Goal: Task Accomplishment & Management: Manage account settings

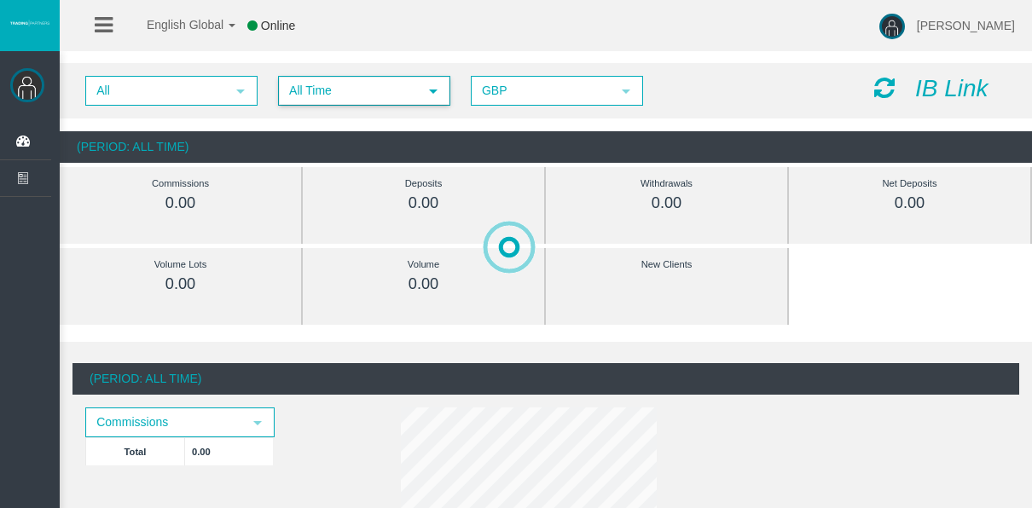
click at [351, 89] on span "All Time" at bounding box center [349, 91] width 138 height 26
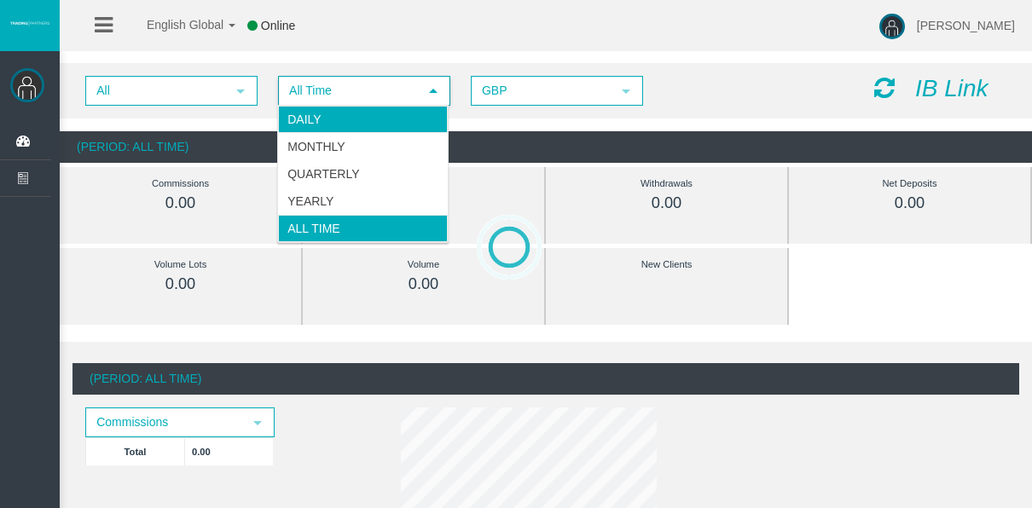
click at [339, 128] on li "Daily" at bounding box center [363, 119] width 170 height 27
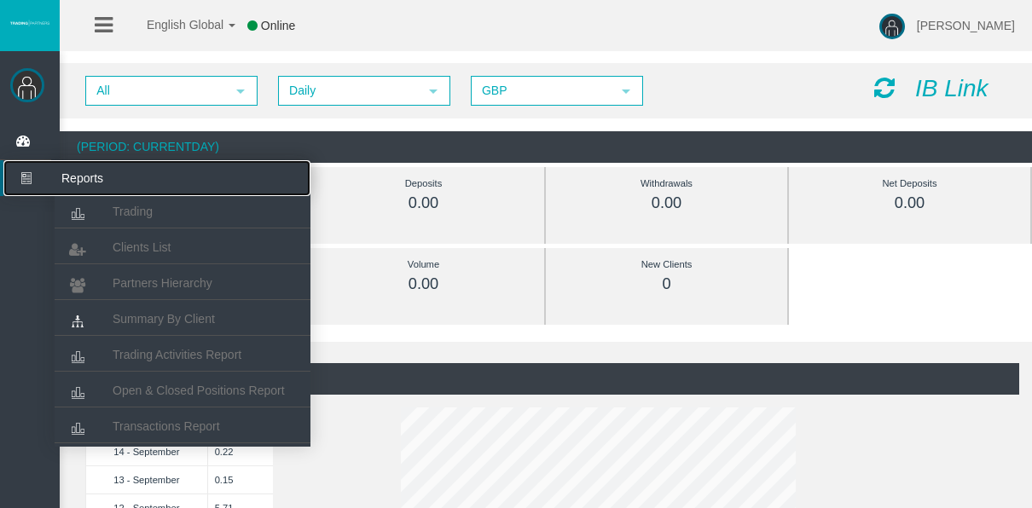
click at [28, 184] on icon at bounding box center [25, 178] width 45 height 36
click at [145, 387] on span "Open & Closed Positions Report" at bounding box center [199, 391] width 172 height 14
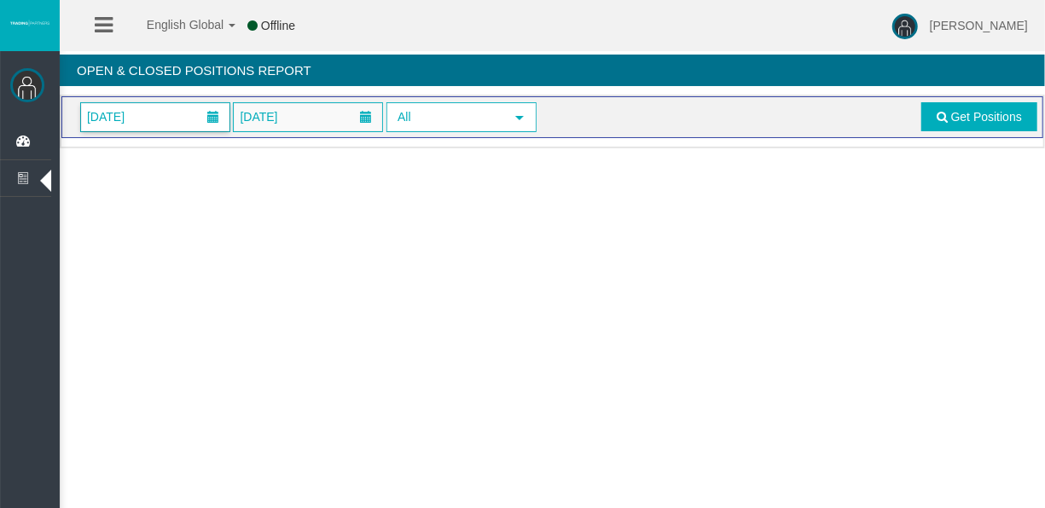
click at [163, 120] on span "01/09/2025" at bounding box center [155, 117] width 148 height 28
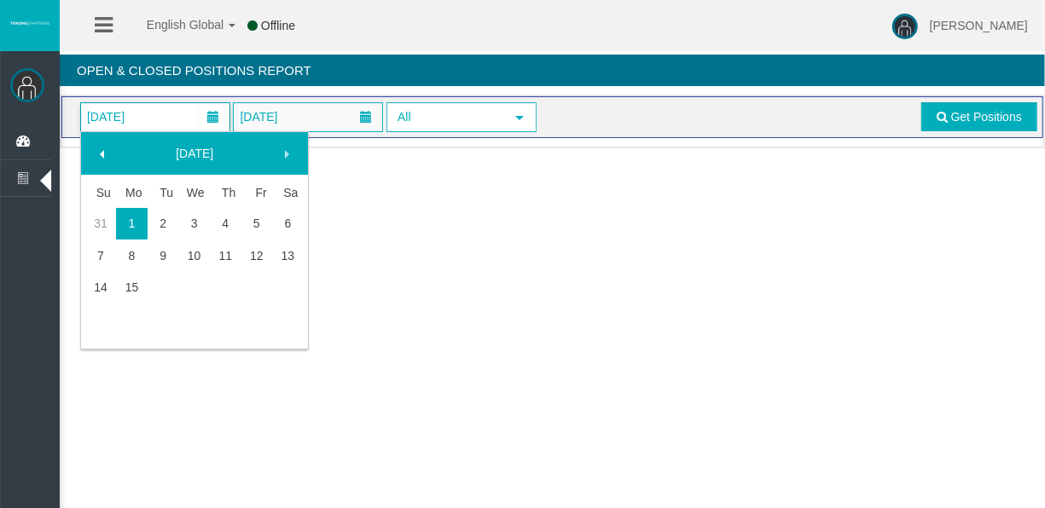
click at [148, 281] on td at bounding box center [164, 288] width 32 height 32
click at [141, 280] on link "15" at bounding box center [132, 287] width 32 height 31
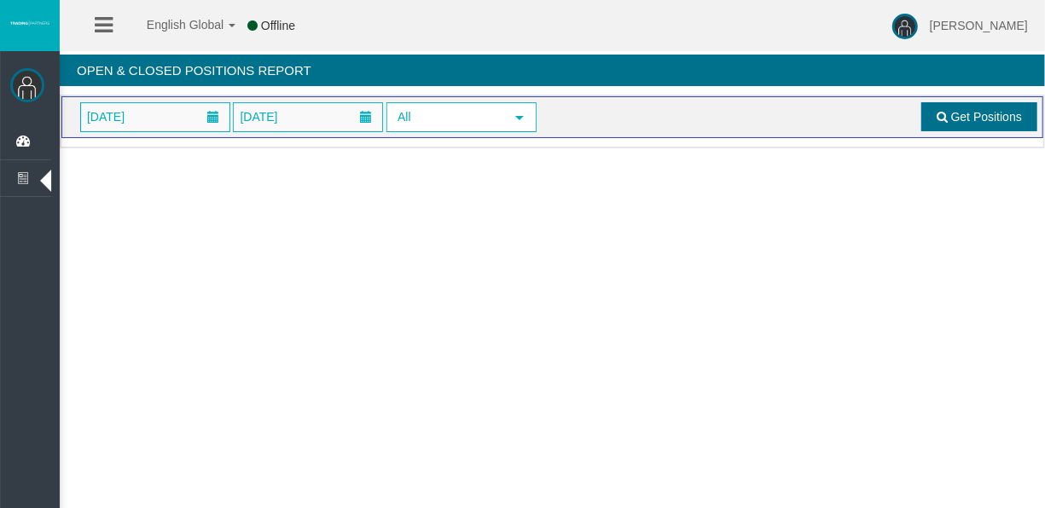
click at [953, 126] on link "Get Positions" at bounding box center [979, 116] width 116 height 29
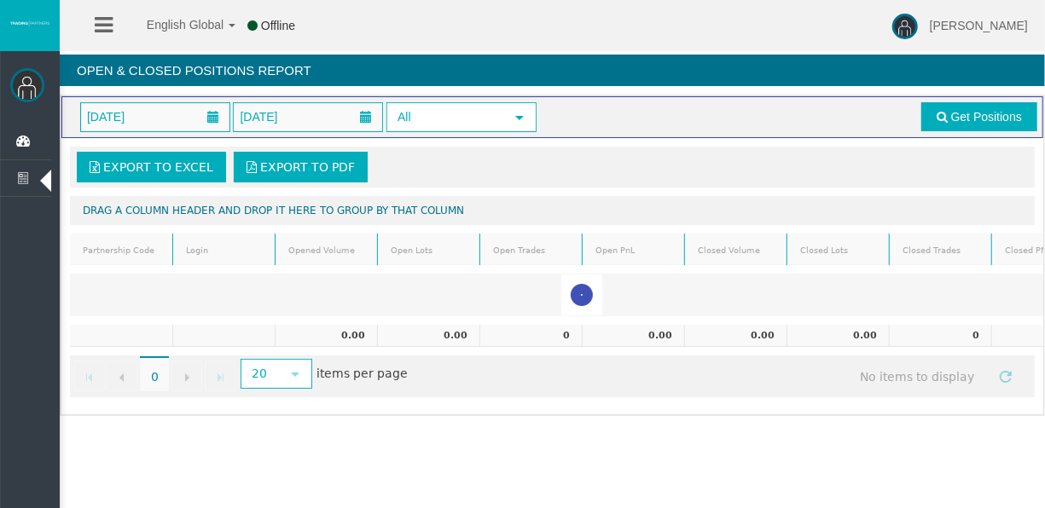
drag, startPoint x: 769, startPoint y: 416, endPoint x: 642, endPoint y: 390, distance: 129.8
click at [642, 390] on div "Export to Excel Export to PDF Drag a column header and drop it here to group by…" at bounding box center [552, 272] width 982 height 268
drag, startPoint x: 958, startPoint y: 131, endPoint x: 948, endPoint y: 119, distance: 15.2
click at [958, 131] on div "15/09/2025 15/09/2025 All select Get Positions" at bounding box center [552, 117] width 982 height 42
click at [949, 119] on link "Get Positions" at bounding box center [979, 116] width 116 height 29
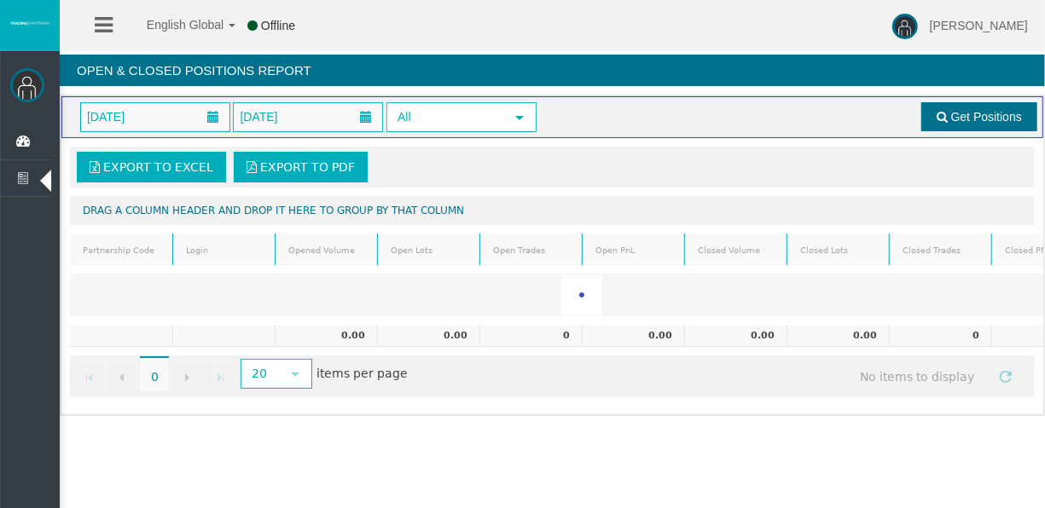
click at [948, 119] on link "Get Positions" at bounding box center [979, 116] width 116 height 29
click at [965, 113] on span "Get Positions" at bounding box center [986, 117] width 71 height 14
click at [32, 196] on li "Reports Trading Clients List Partners Hierarchy" at bounding box center [25, 178] width 51 height 37
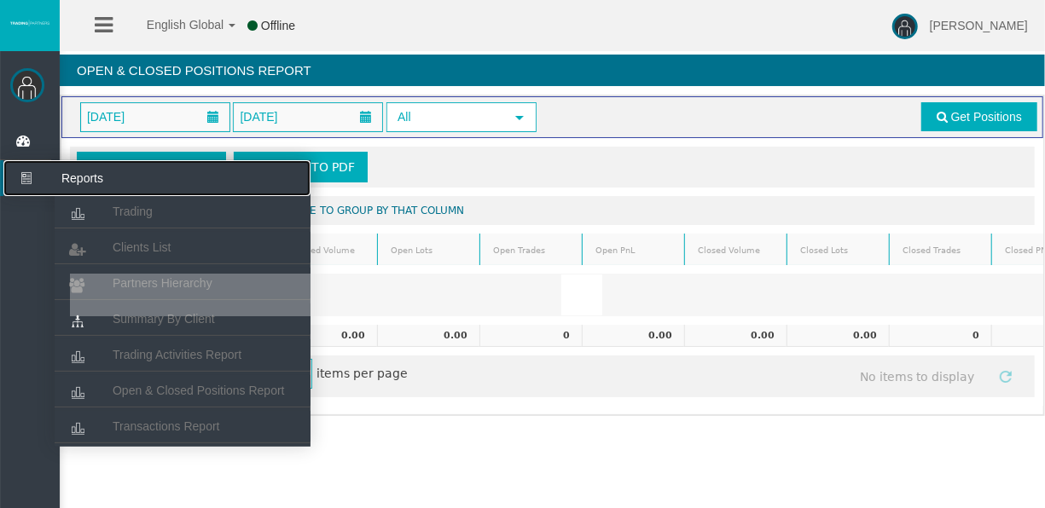
click at [26, 188] on icon at bounding box center [25, 178] width 45 height 36
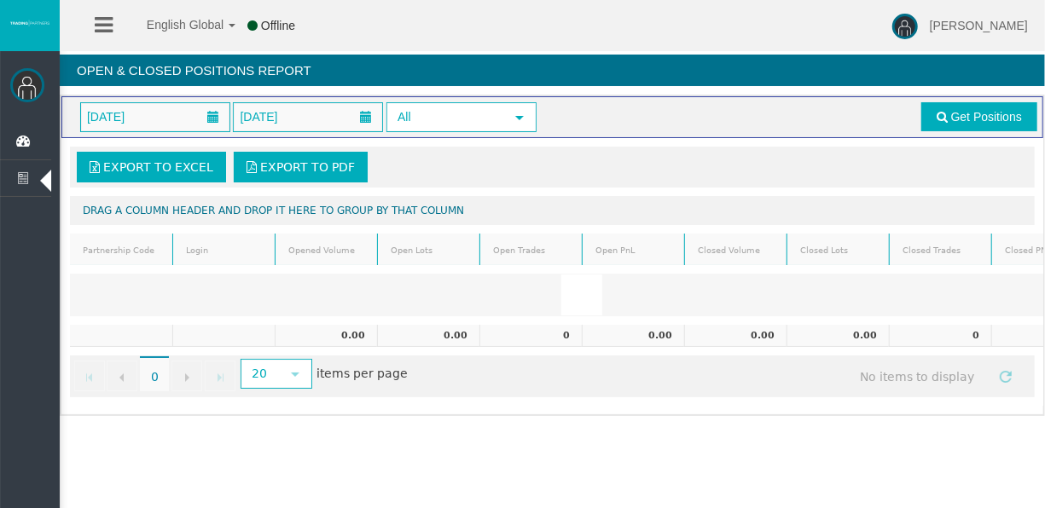
click at [38, 198] on ul "Dashboard Reports Trading Clients List Partners Hierarchy" at bounding box center [25, 352] width 51 height 457
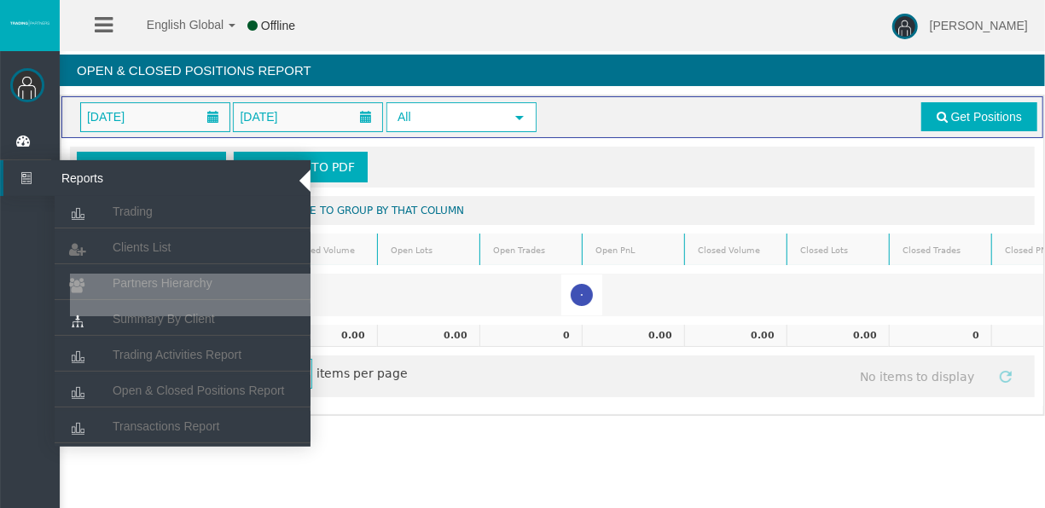
click at [38, 193] on icon at bounding box center [25, 178] width 45 height 36
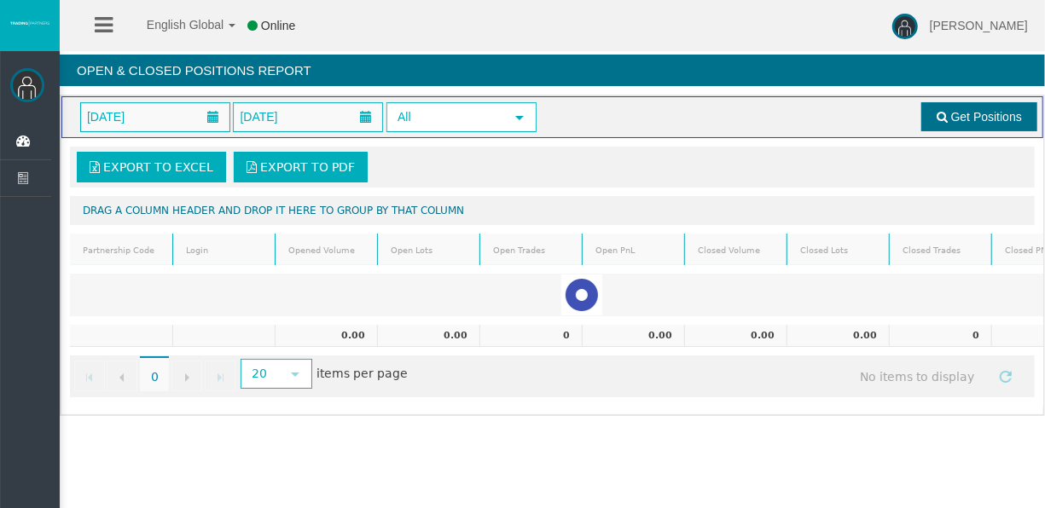
click at [987, 130] on link "Get Positions" at bounding box center [979, 116] width 116 height 29
click at [246, 116] on span "15/09/2025" at bounding box center [259, 117] width 48 height 24
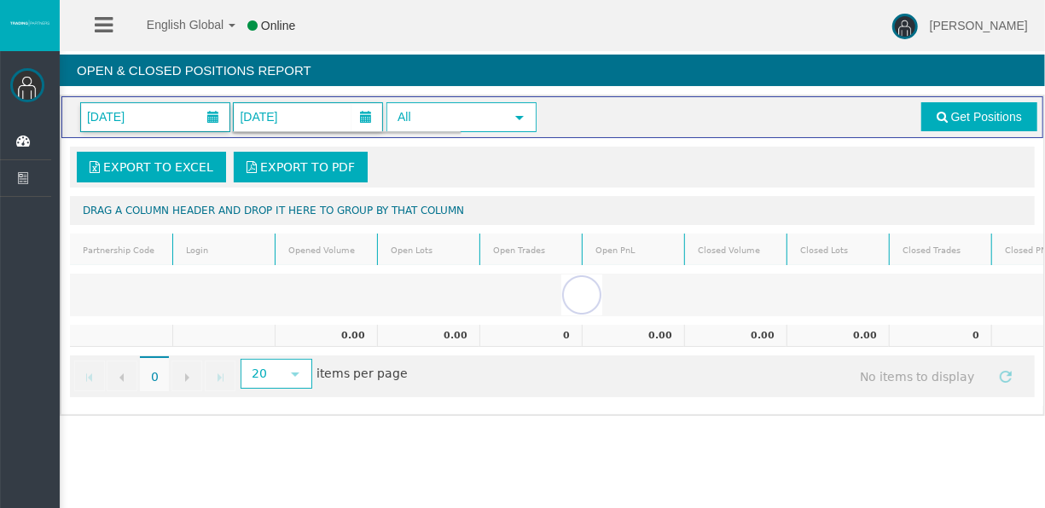
click at [190, 113] on span "15/09/2025" at bounding box center [155, 117] width 148 height 28
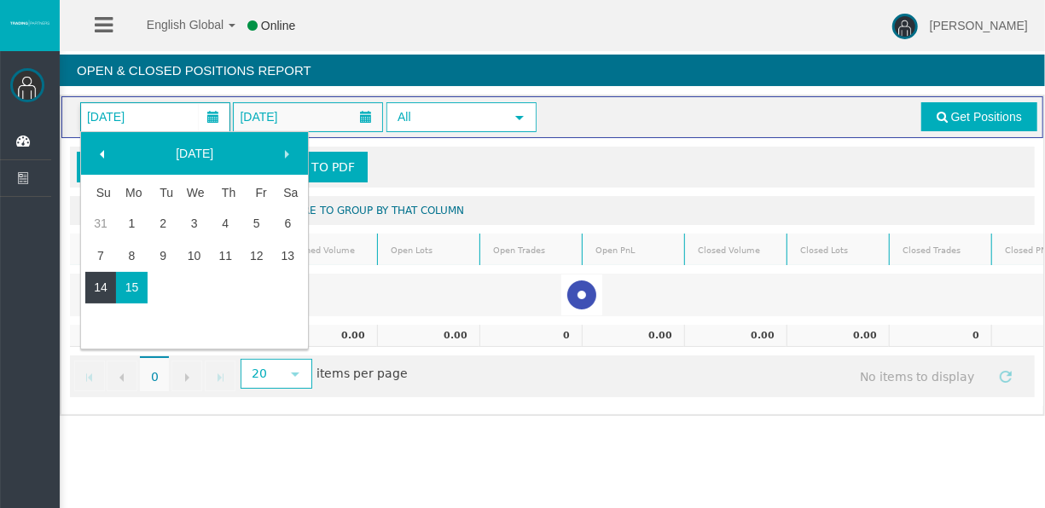
click at [102, 291] on link "14" at bounding box center [101, 287] width 32 height 31
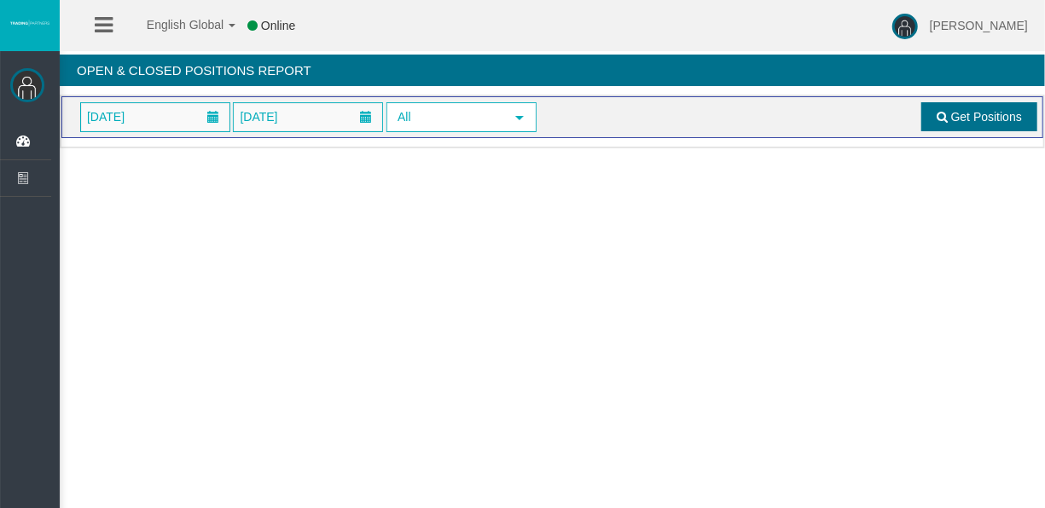
click at [960, 117] on span "Get Positions" at bounding box center [986, 117] width 71 height 14
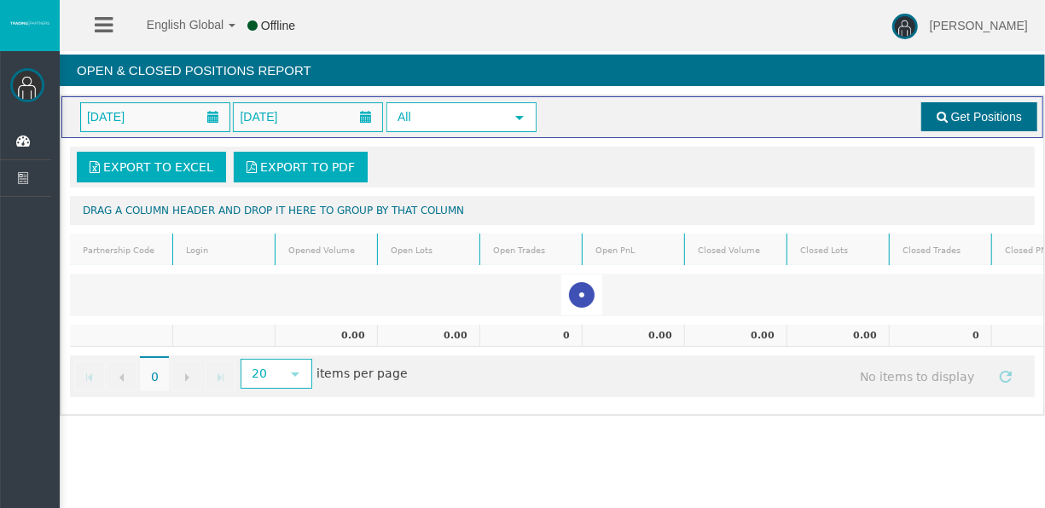
click at [985, 114] on span "Get Positions" at bounding box center [986, 117] width 71 height 14
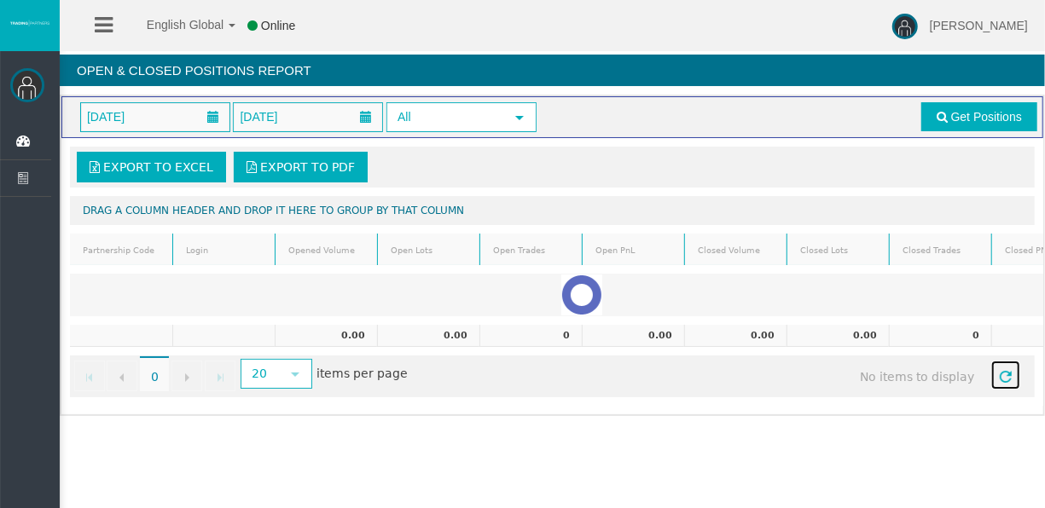
click at [999, 371] on span "Refresh" at bounding box center [1006, 377] width 14 height 14
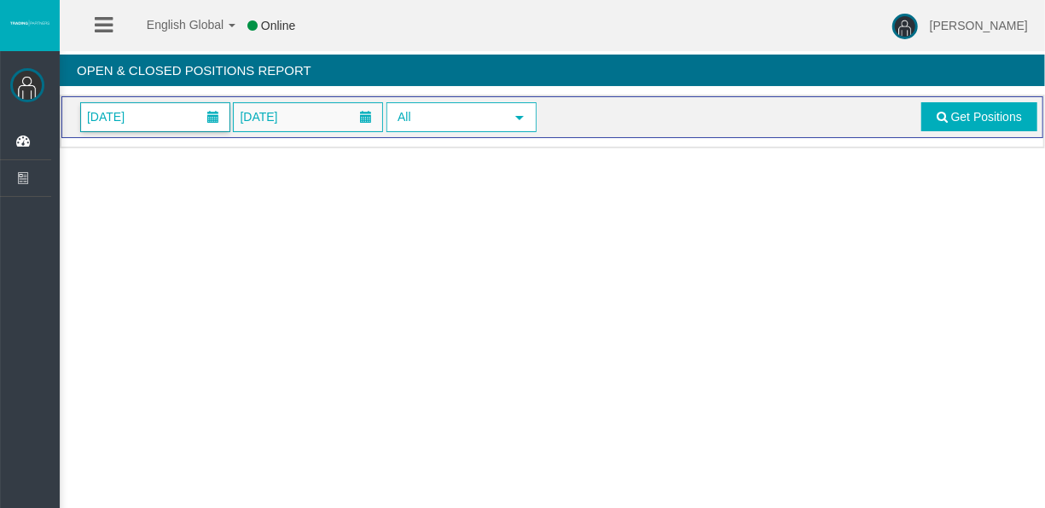
click at [171, 111] on span "01/09/2025" at bounding box center [155, 117] width 148 height 28
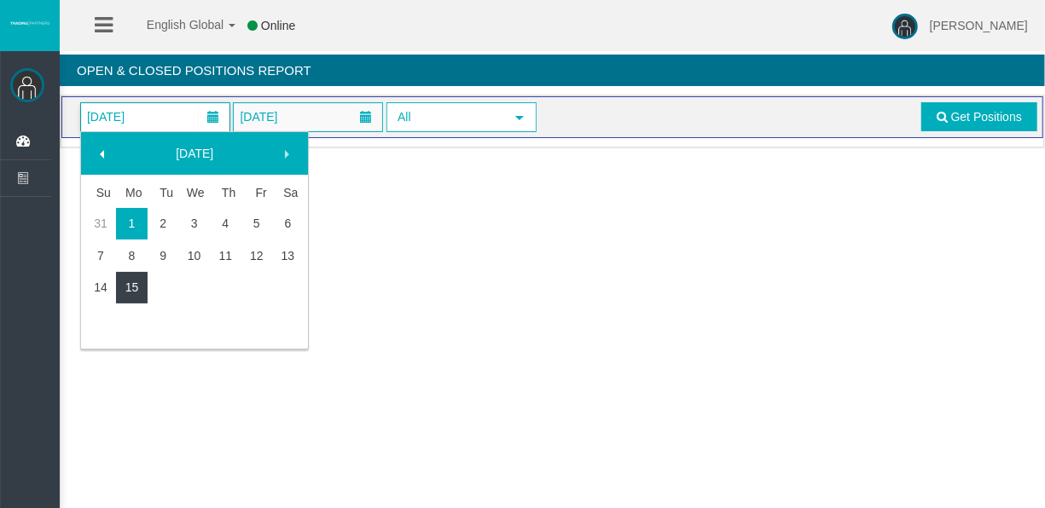
click at [141, 297] on link "15" at bounding box center [132, 287] width 32 height 31
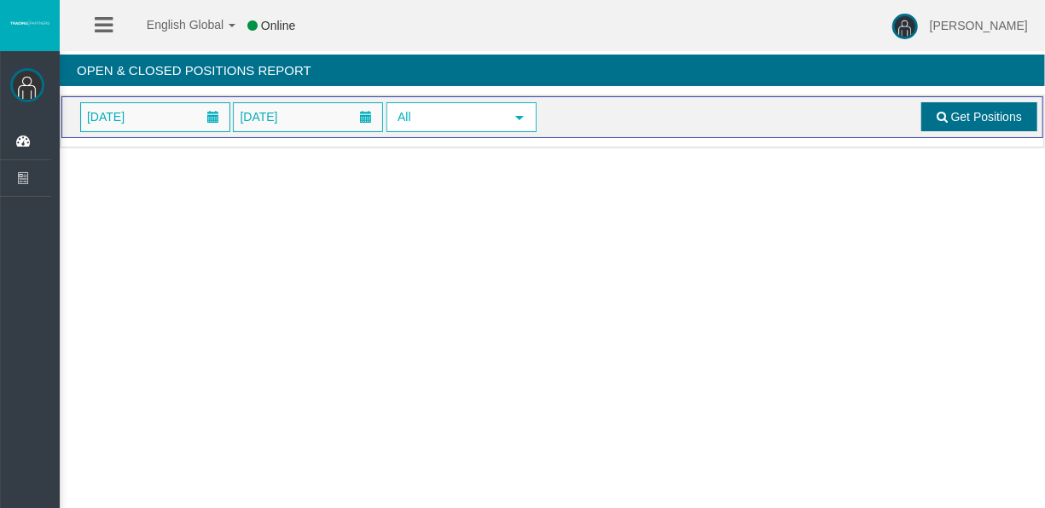
click at [978, 107] on link "Get Positions" at bounding box center [979, 116] width 116 height 29
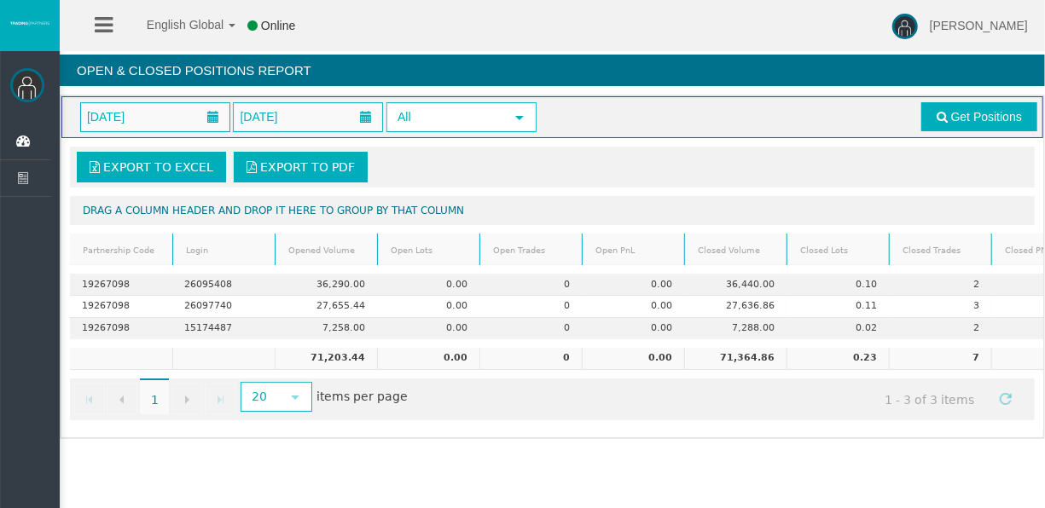
drag, startPoint x: 571, startPoint y: 423, endPoint x: 668, endPoint y: 420, distance: 97.3
click at [669, 420] on div "Export to Excel Export to PDF Drag a column header and drop it here to group by…" at bounding box center [552, 283] width 982 height 291
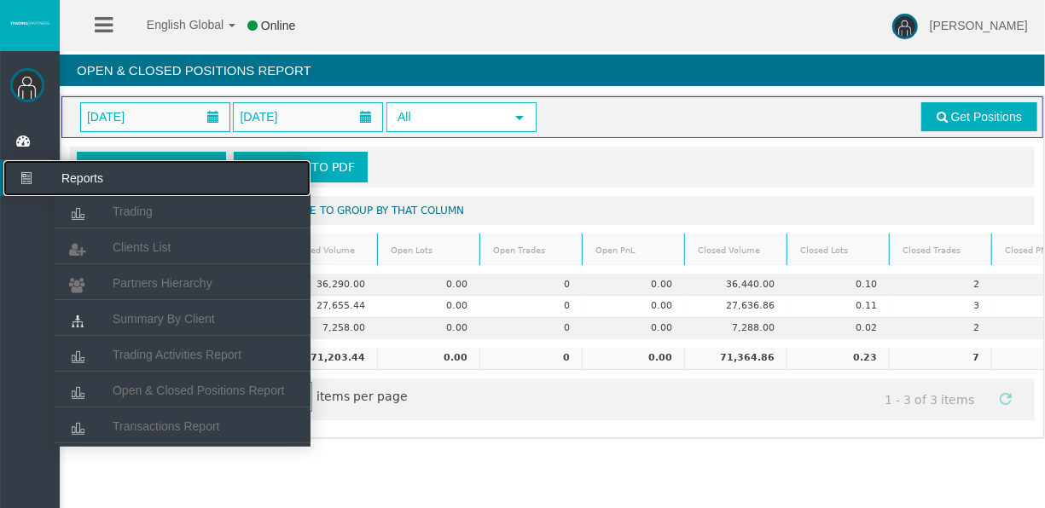
click at [47, 168] on icon at bounding box center [25, 178] width 45 height 36
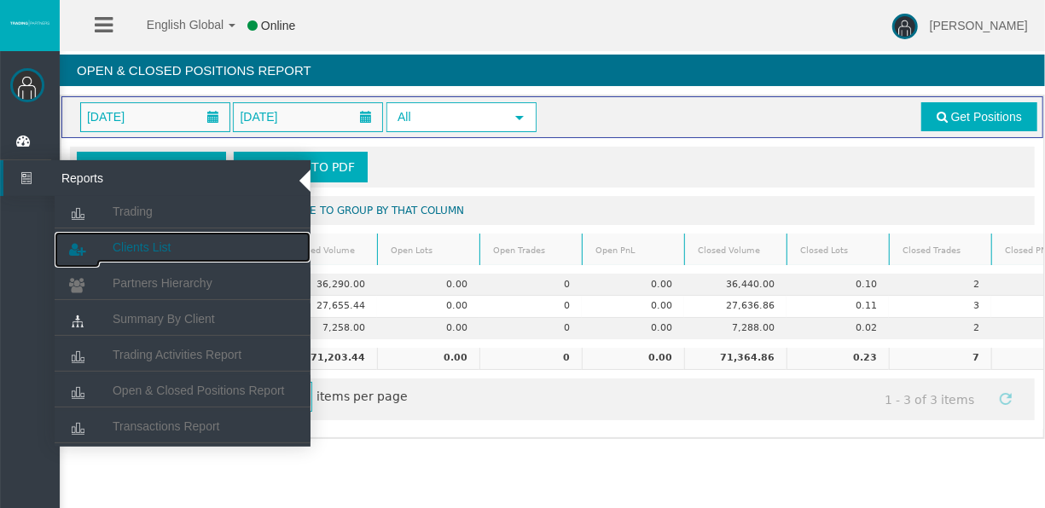
click at [130, 249] on span "Clients List" at bounding box center [142, 248] width 58 height 14
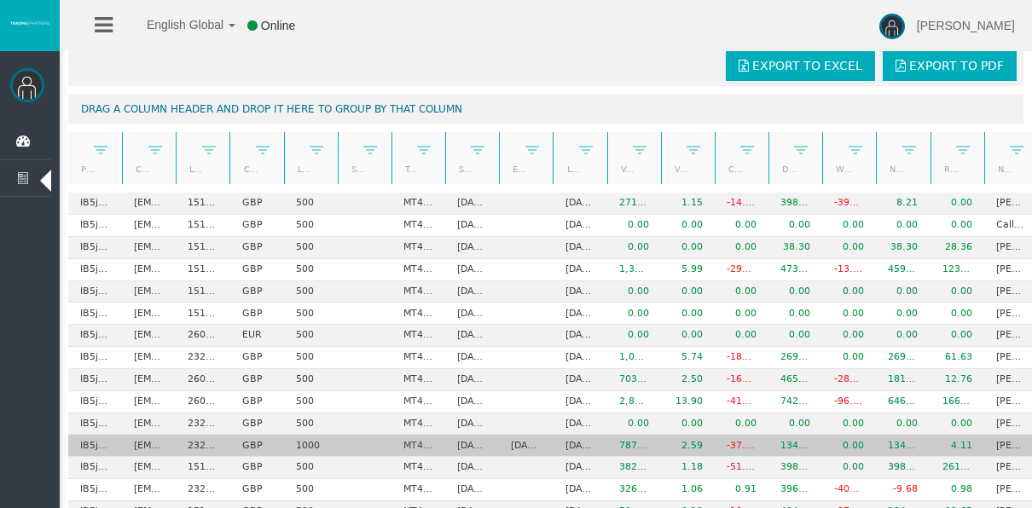
scroll to position [171, 0]
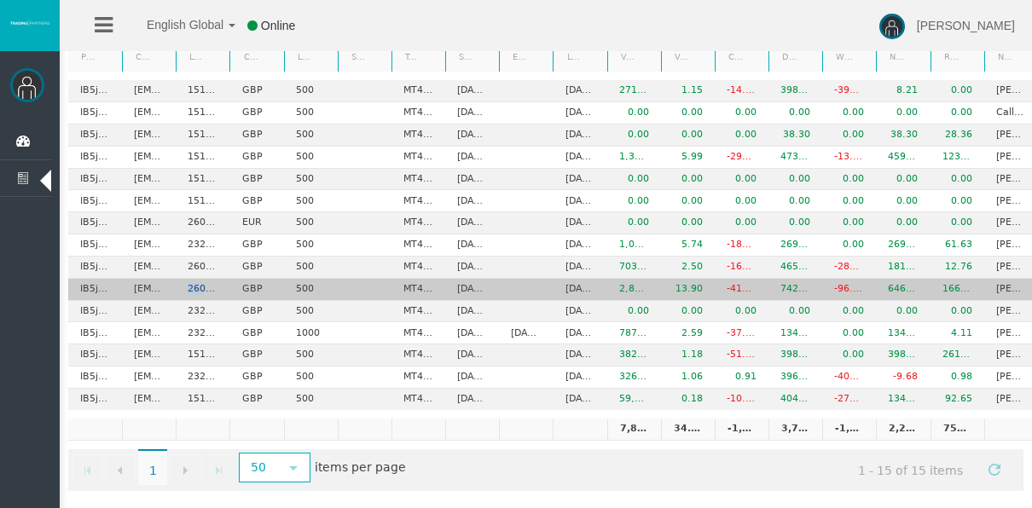
drag, startPoint x: 187, startPoint y: 284, endPoint x: 236, endPoint y: 291, distance: 49.9
click at [236, 291] on tr "IB5jhcp tarunkang514@gmail.com 26095408 GBP 500 MT4 LiveFixedSpreadAccount 23/0…" at bounding box center [580, 290] width 1024 height 22
copy td "26095408"
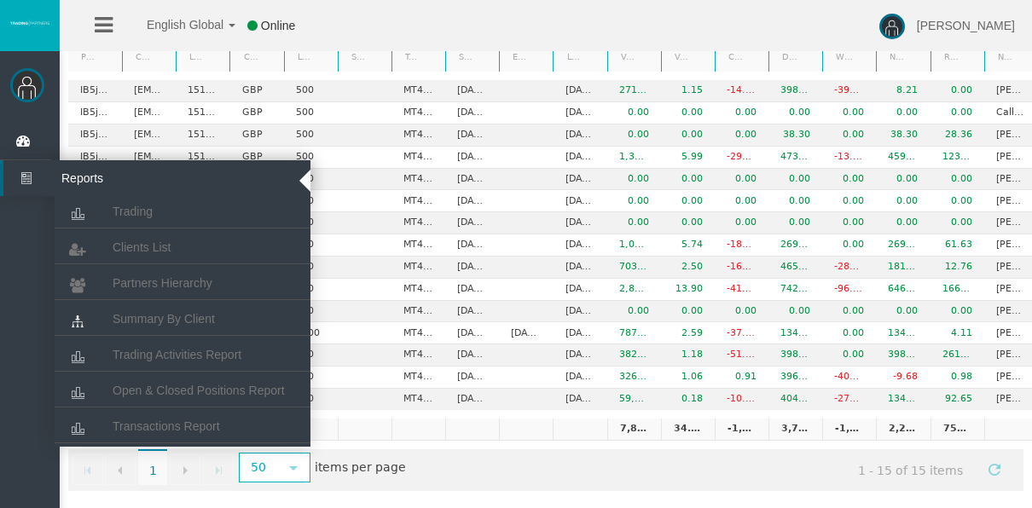
click at [25, 180] on icon at bounding box center [25, 178] width 45 height 36
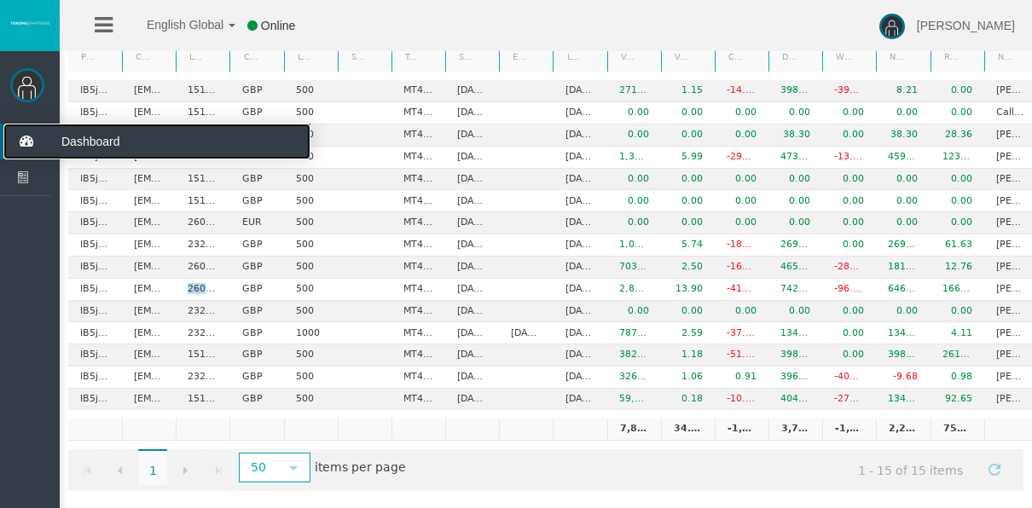
click at [43, 135] on icon at bounding box center [25, 142] width 45 height 36
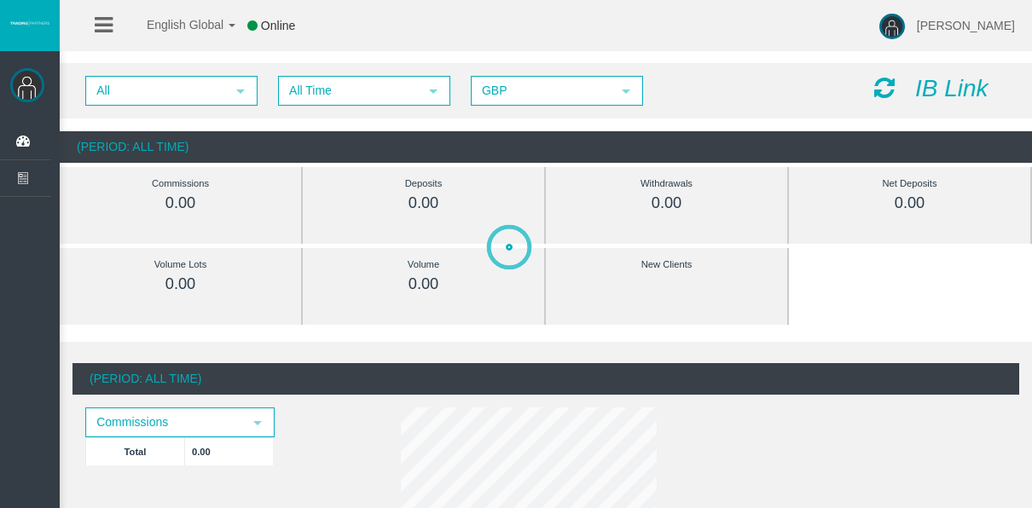
click at [311, 97] on span "All Time" at bounding box center [349, 91] width 138 height 26
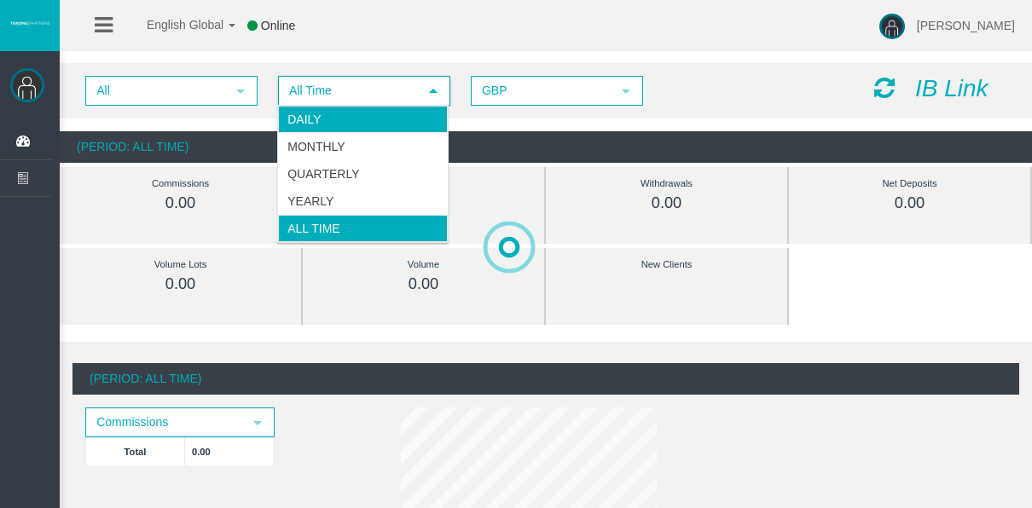
click at [304, 119] on li "Daily" at bounding box center [363, 119] width 170 height 27
